Goal: Information Seeking & Learning: Learn about a topic

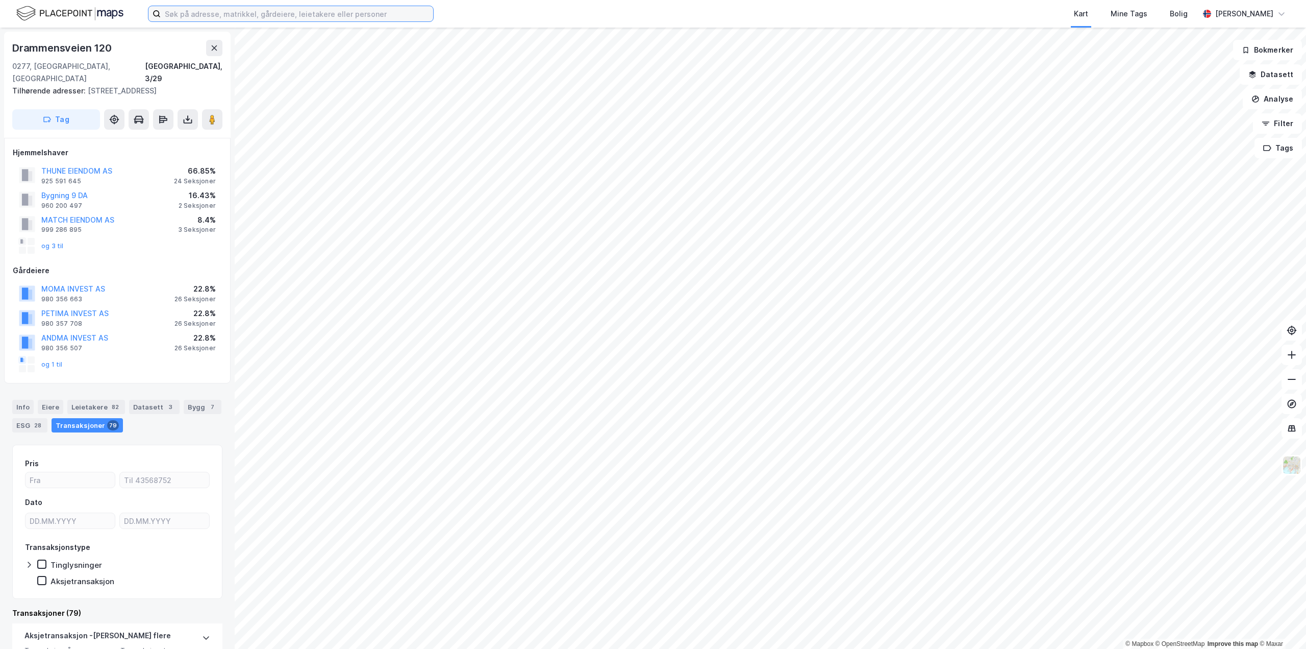
click at [310, 17] on input at bounding box center [297, 13] width 273 height 15
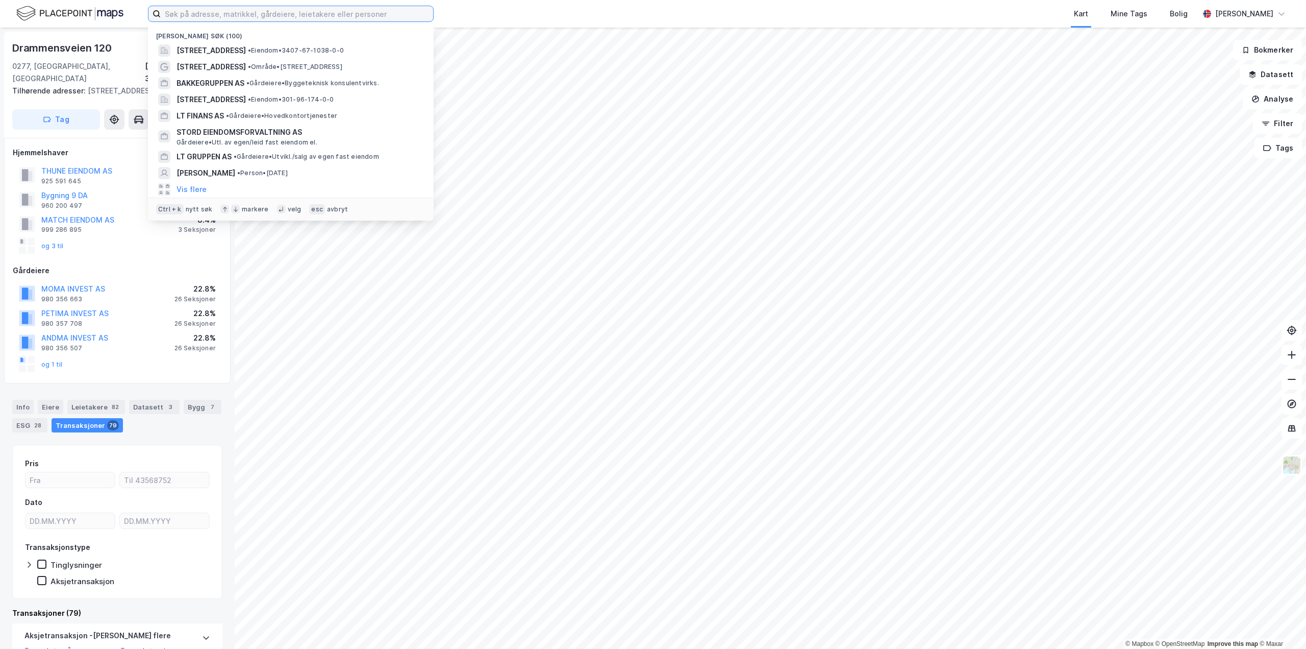
paste input "[STREET_ADDRESS] [GEOGRAPHIC_DATA]"
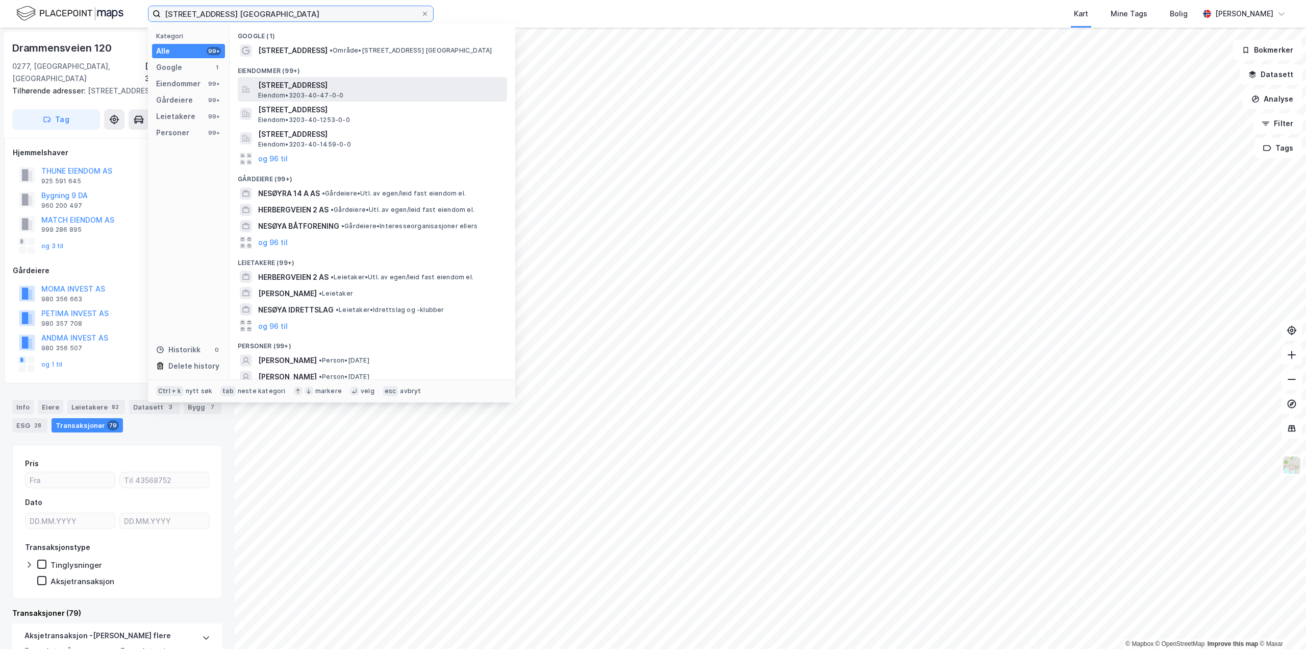
type input "[STREET_ADDRESS] [GEOGRAPHIC_DATA]"
click at [368, 86] on span "[STREET_ADDRESS]" at bounding box center [380, 85] width 245 height 12
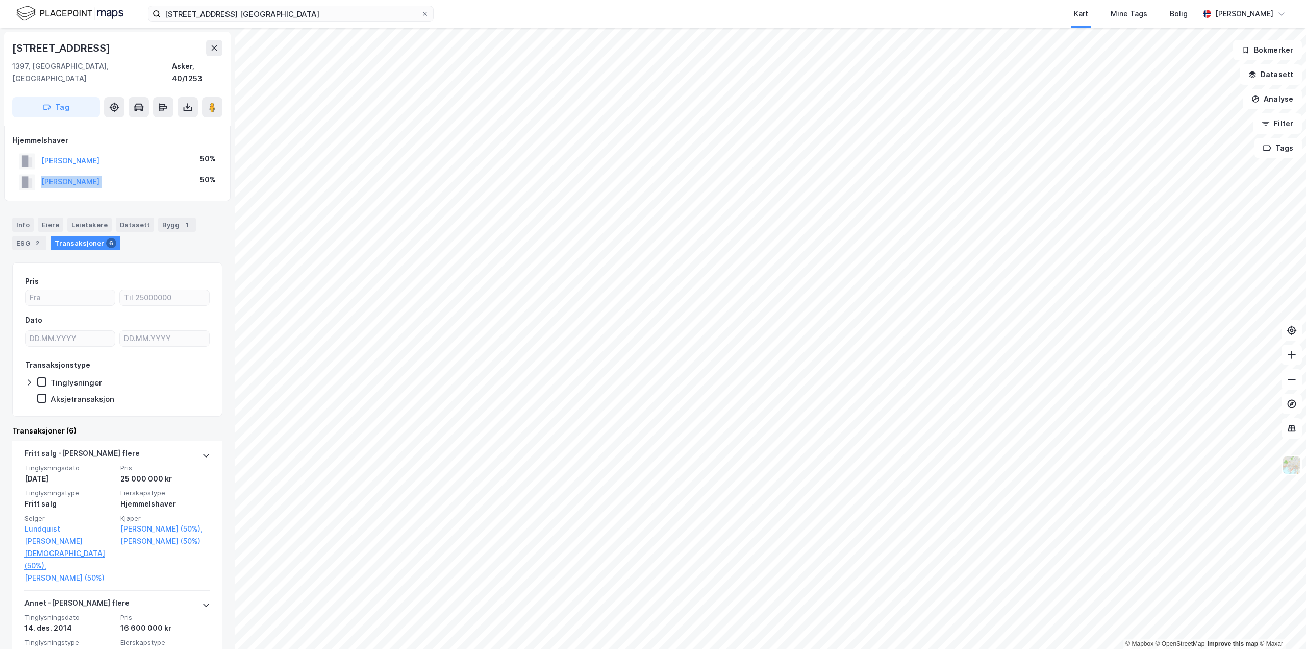
drag, startPoint x: 178, startPoint y: 164, endPoint x: 41, endPoint y: 175, distance: 137.7
click at [41, 175] on div "[PERSON_NAME] 50%" at bounding box center [117, 181] width 209 height 21
copy button "[PERSON_NAME]"
